Goal: Task Accomplishment & Management: Manage account settings

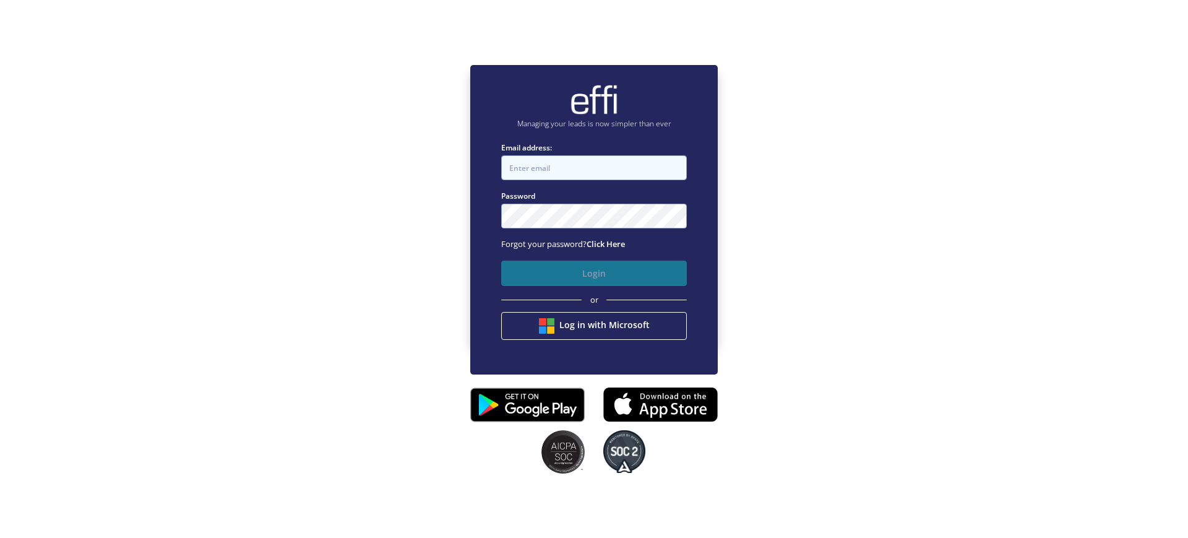
type input "[EMAIL_ADDRESS][DOMAIN_NAME]"
click at [580, 269] on button "Login" at bounding box center [594, 272] width 186 height 25
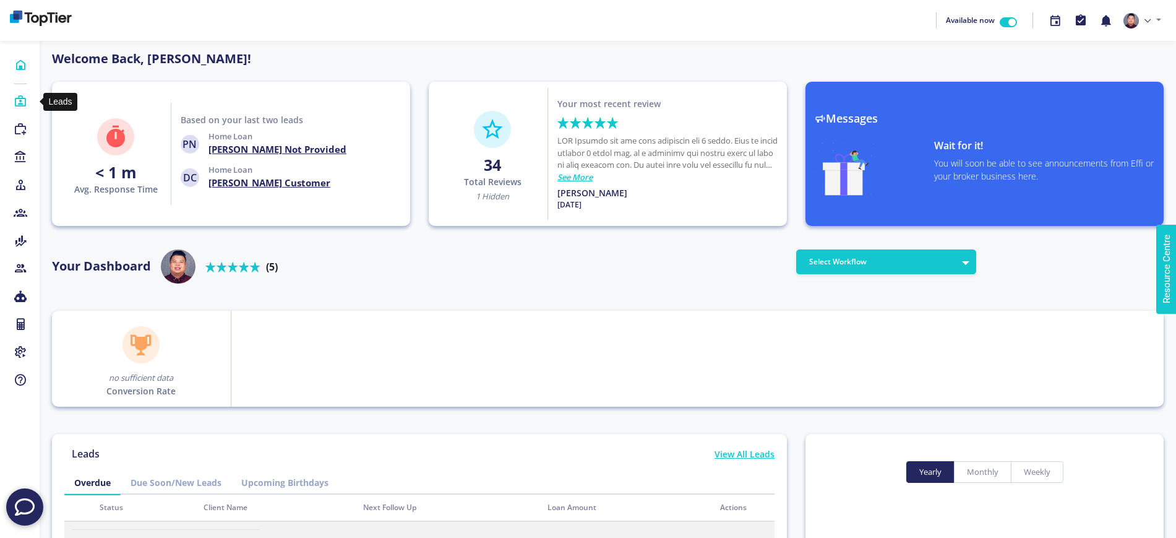
click at [23, 101] on body "Available now Profile Billing Settings Sign Out Home Leads Purchase Leads Lende…" at bounding box center [588, 458] width 1176 height 916
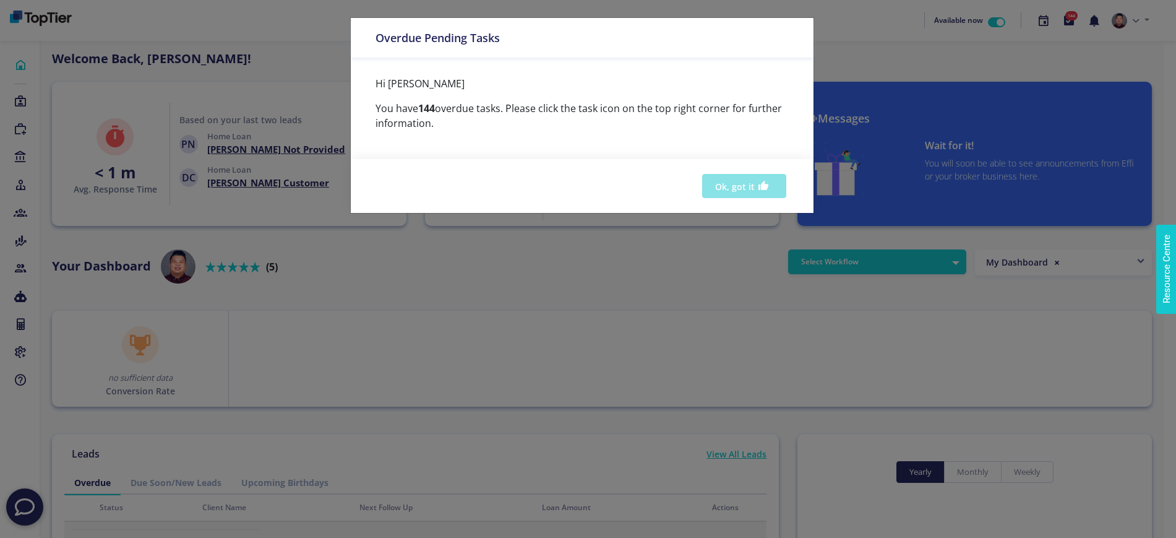
click at [716, 179] on button "Ok, got it" at bounding box center [744, 186] width 84 height 24
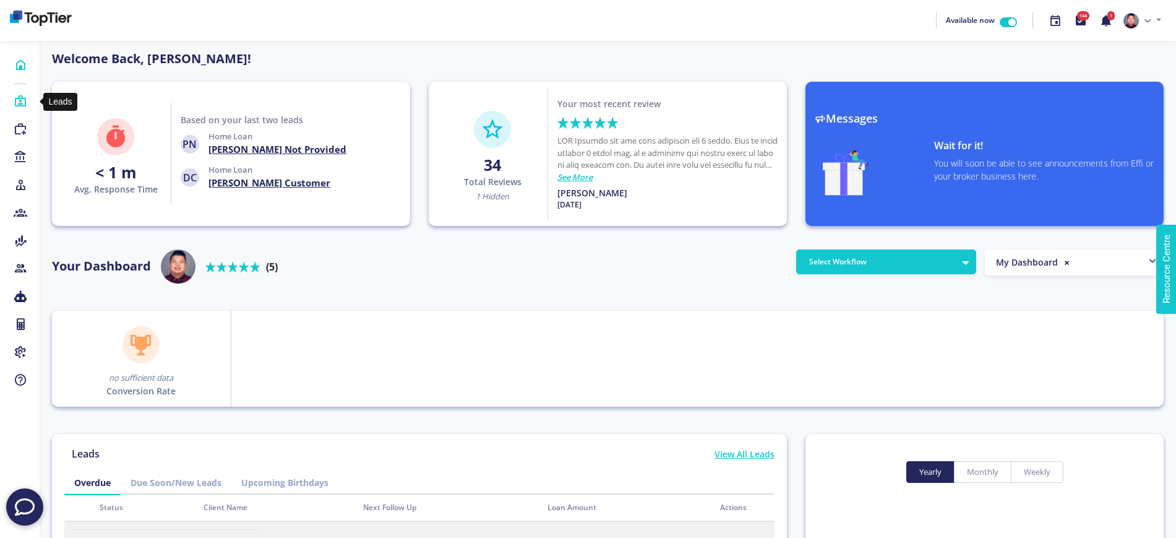
click at [17, 102] on icon at bounding box center [21, 101] width 14 height 12
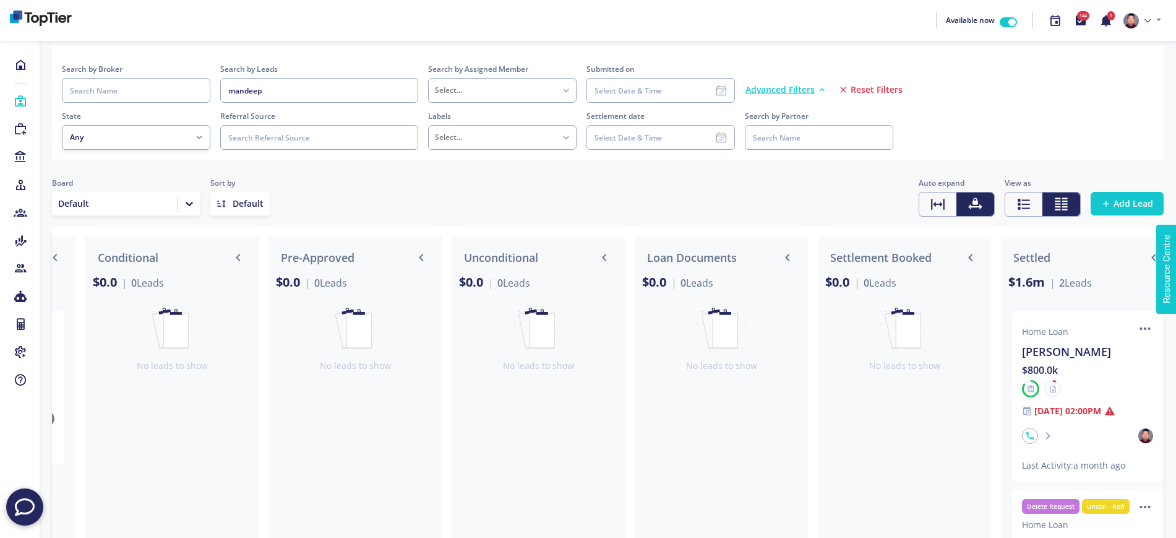
scroll to position [0, 2194]
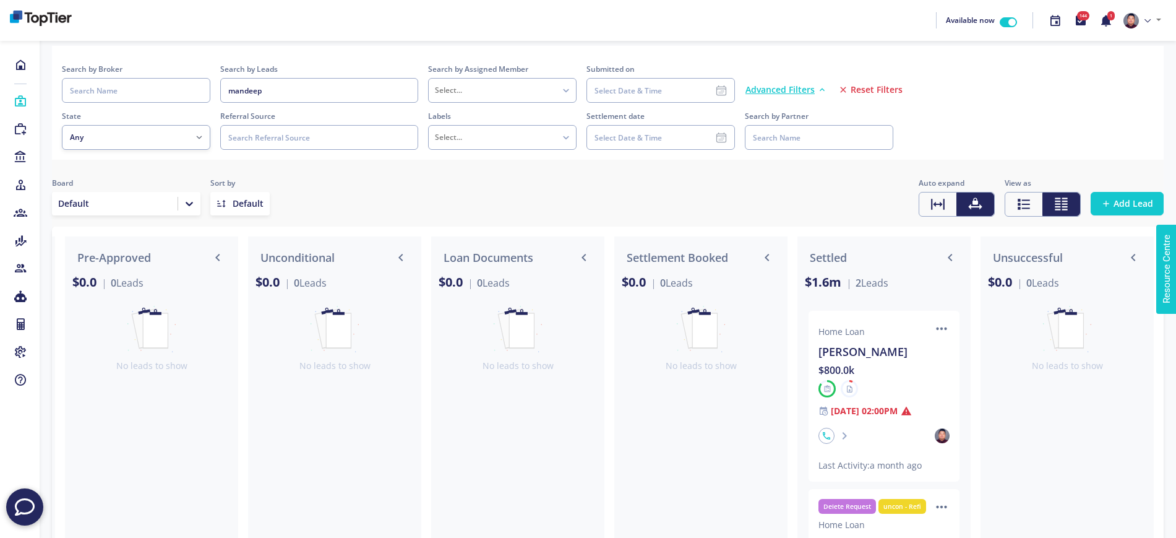
click at [894, 370] on div "$800.0k" at bounding box center [883, 369] width 131 height 15
click at [878, 371] on div "$800.0k" at bounding box center [883, 369] width 131 height 15
click at [875, 384] on div at bounding box center [883, 388] width 131 height 17
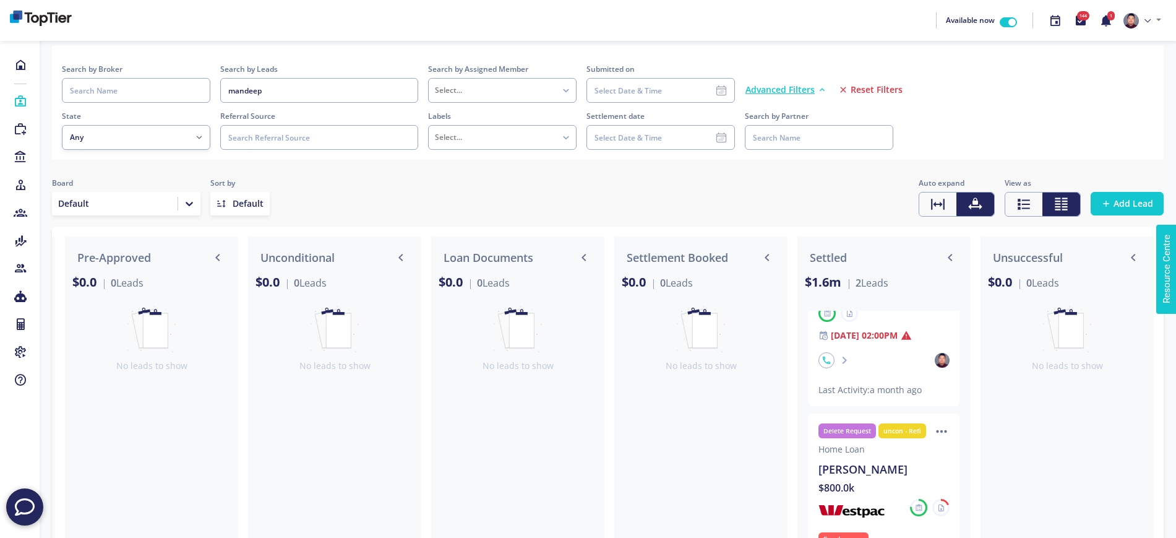
click at [875, 464] on div "[PERSON_NAME]" at bounding box center [883, 468] width 131 height 17
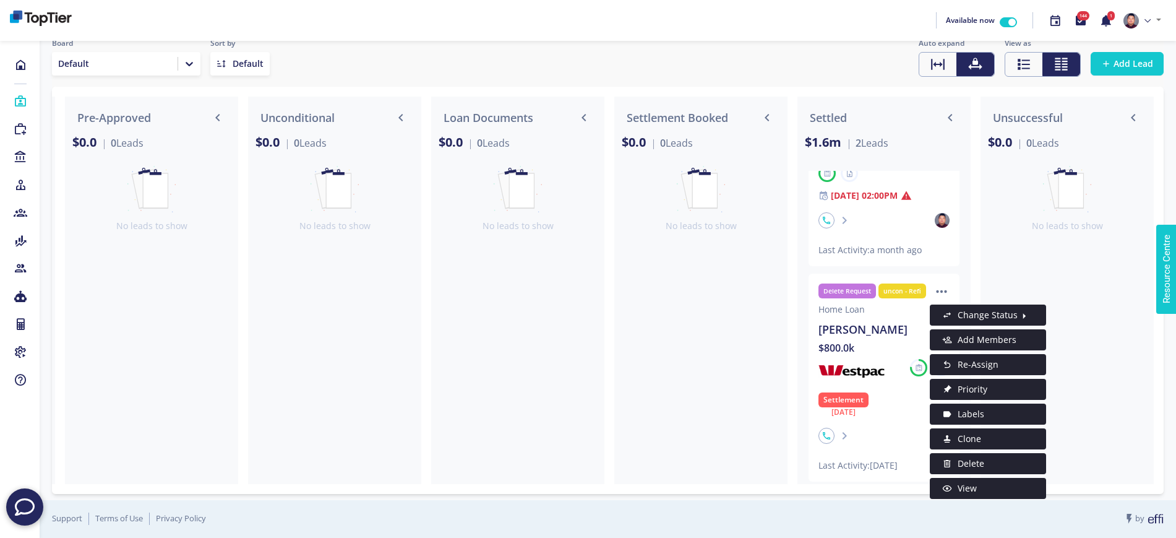
click at [935, 283] on icon "icon" at bounding box center [941, 291] width 16 height 16
click at [958, 481] on span "View" at bounding box center [967, 488] width 19 height 15
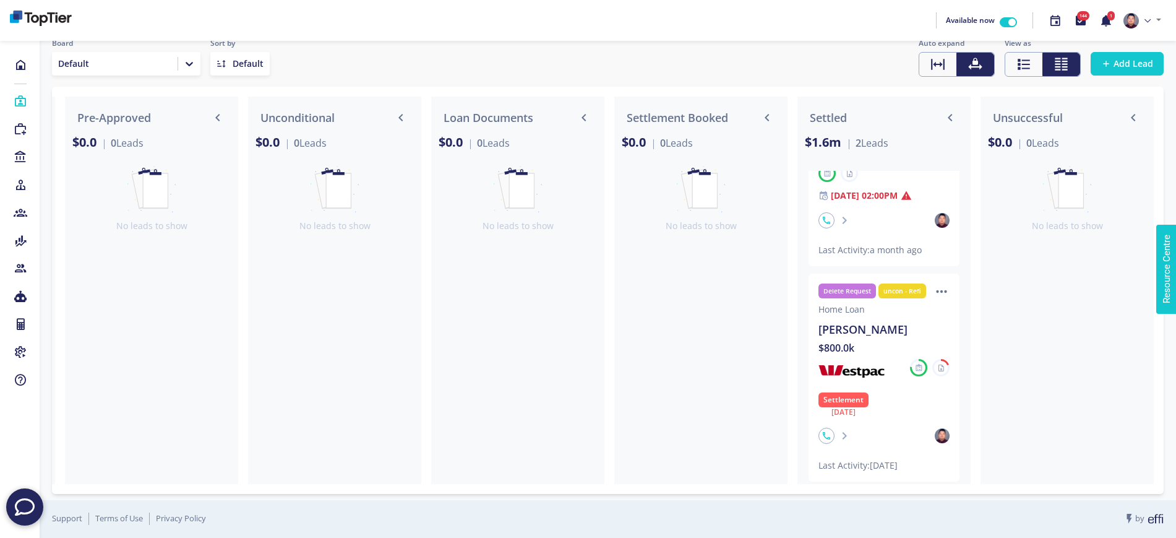
click at [886, 340] on div "$800.0k" at bounding box center [883, 347] width 131 height 15
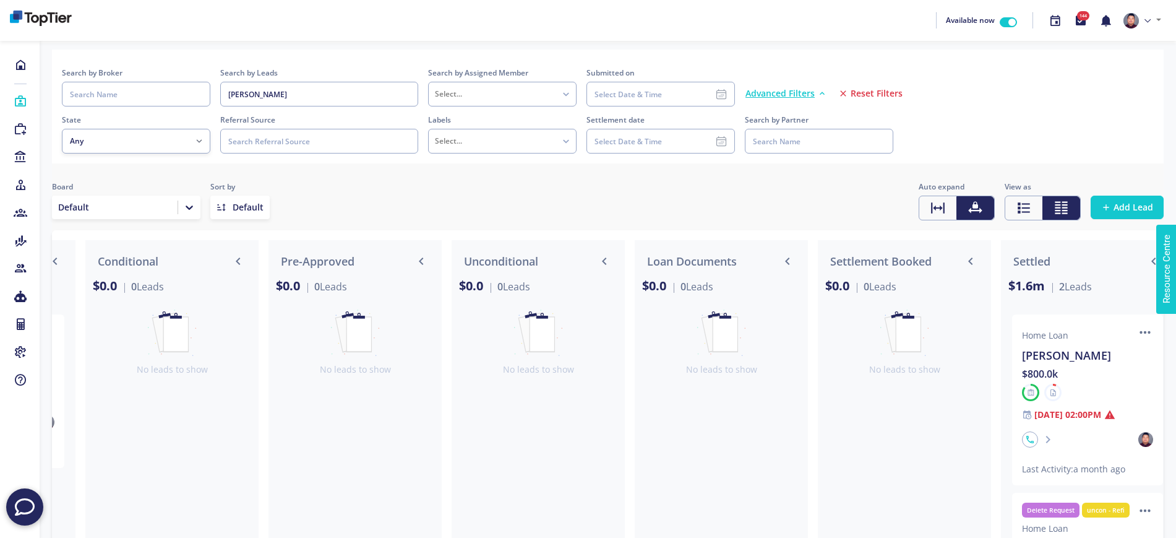
scroll to position [0, 2194]
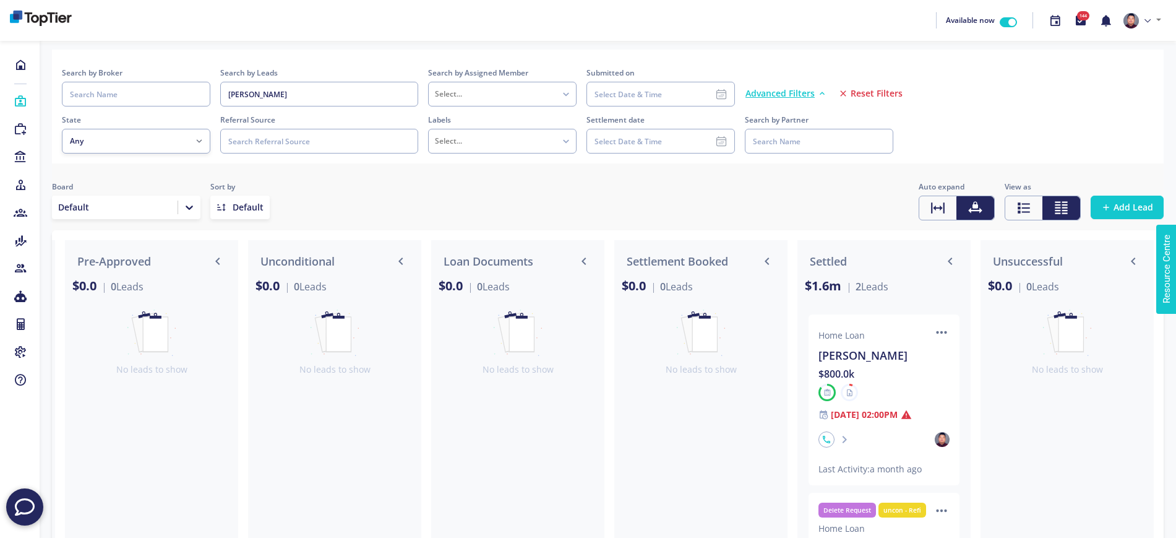
click at [879, 379] on div "$800.0k" at bounding box center [883, 373] width 131 height 15
click at [877, 405] on div "Home Loan ... Mandeep Sodhi $800.0k 12 Apr 2024 02:00PM Last Activity: a month …" at bounding box center [883, 399] width 131 height 151
click at [881, 369] on div "$800.0k" at bounding box center [883, 373] width 131 height 15
click at [922, 329] on div "Home Loan ..." at bounding box center [883, 335] width 131 height 12
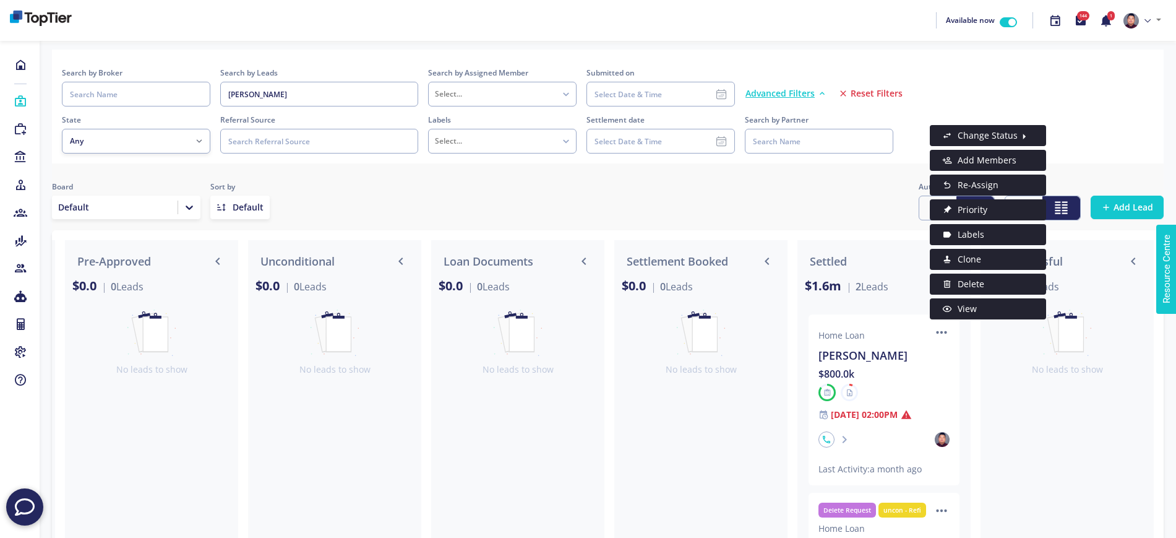
click at [933, 330] on icon "icon" at bounding box center [941, 332] width 16 height 16
click at [944, 309] on icon "icon" at bounding box center [947, 309] width 10 height 10
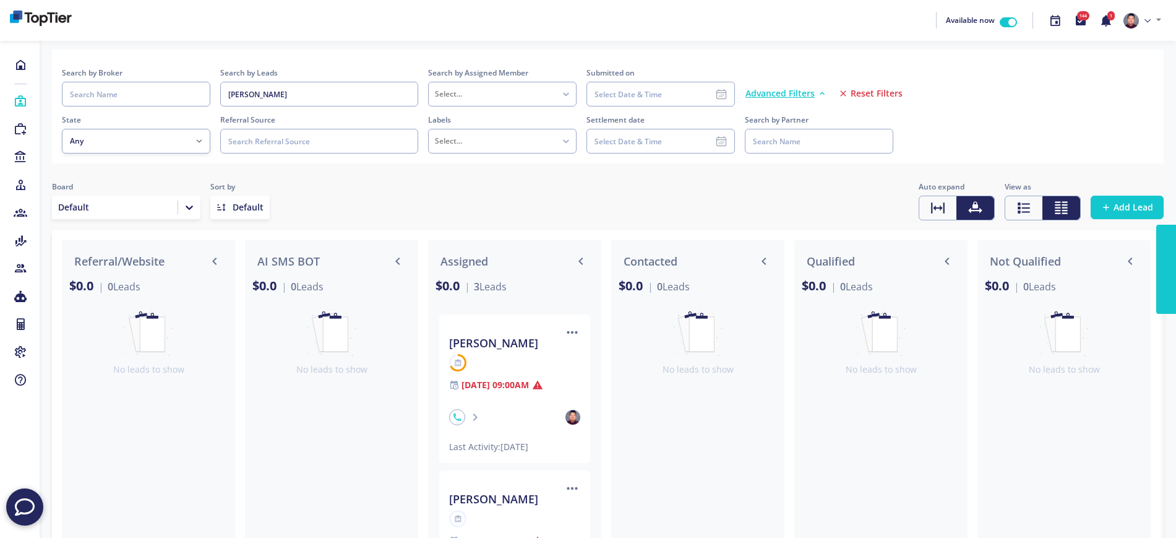
click at [15, 92] on link "Leads" at bounding box center [20, 101] width 40 height 19
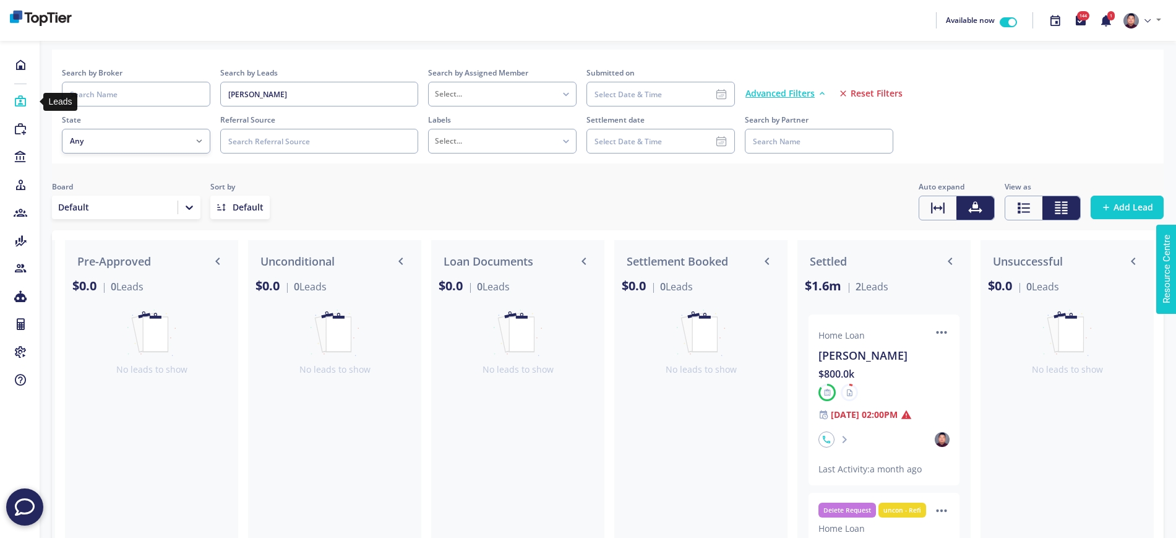
click at [17, 97] on icon at bounding box center [21, 101] width 14 height 12
click at [859, 87] on span "Reset Filters" at bounding box center [877, 93] width 52 height 12
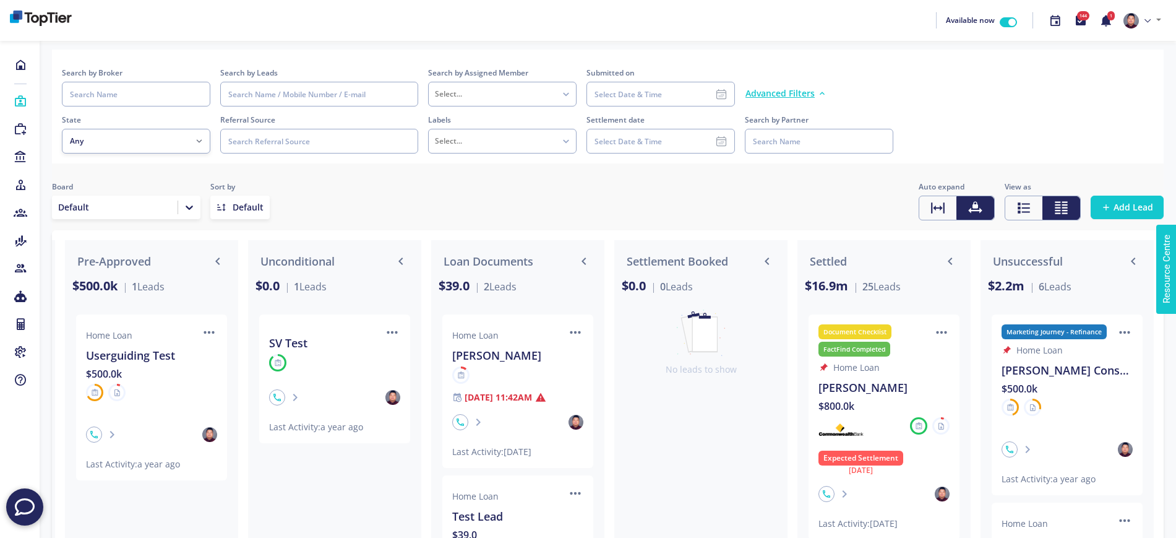
click at [865, 401] on div "$800.0k" at bounding box center [883, 405] width 131 height 15
click at [532, 391] on span "[DATE] 11:42AM" at bounding box center [498, 397] width 67 height 12
